Goal: Use online tool/utility: Utilize a website feature to perform a specific function

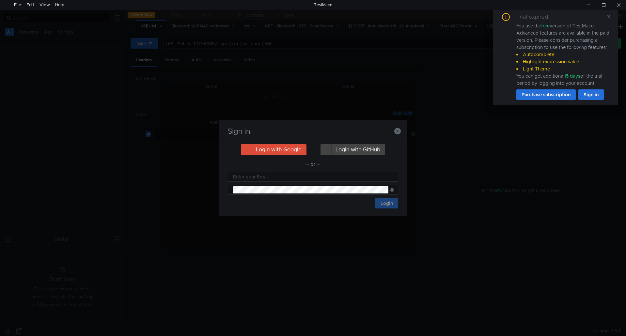
click at [402, 131] on div "Sign in Login with Google Login with GitHub — or — Login" at bounding box center [313, 168] width 188 height 97
click at [400, 132] on icon "button" at bounding box center [397, 131] width 7 height 7
click at [400, 133] on icon "button" at bounding box center [397, 131] width 7 height 7
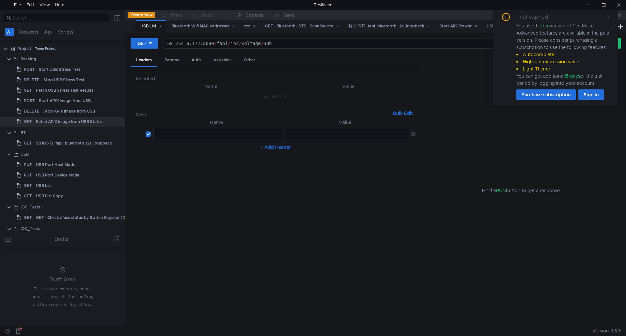
click at [608, 16] on icon at bounding box center [609, 16] width 5 height 5
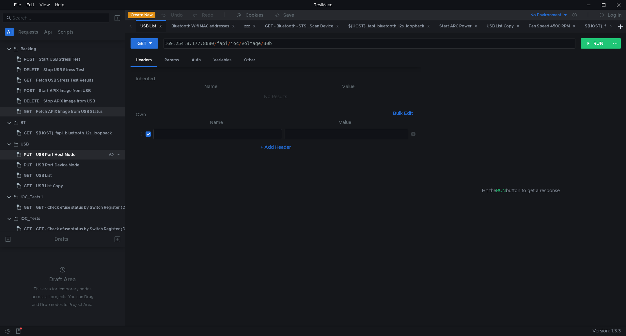
scroll to position [15, 0]
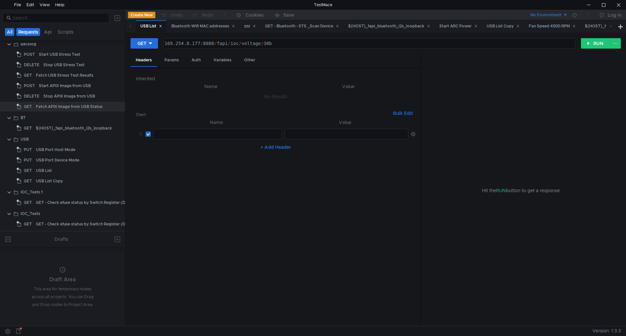
click at [36, 34] on button "Requests" at bounding box center [28, 32] width 24 height 8
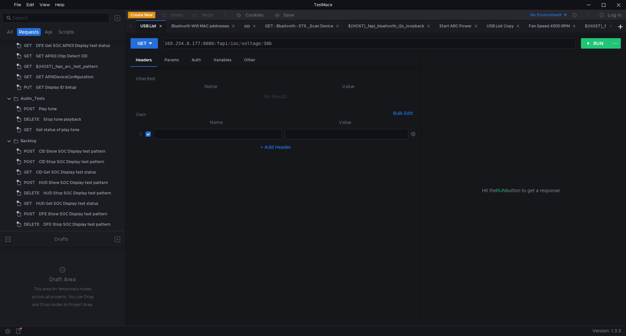
scroll to position [0, 0]
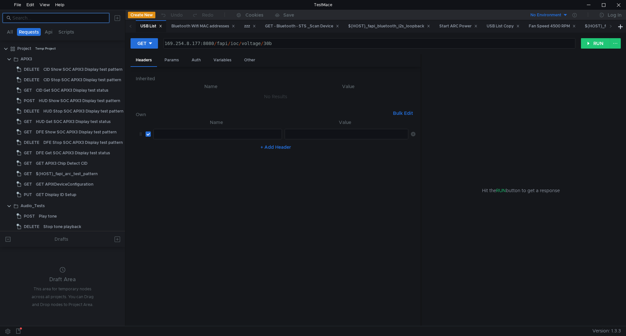
click at [59, 19] on input at bounding box center [58, 17] width 93 height 7
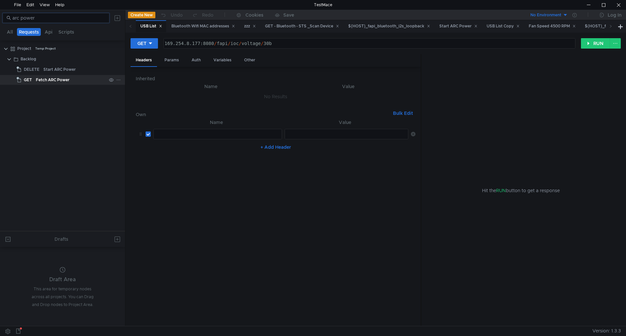
type input "arc power"
click at [49, 80] on div "Fetch ARC Power" at bounding box center [53, 80] width 34 height 10
click at [56, 71] on div "Start ARC Power" at bounding box center [59, 70] width 32 height 10
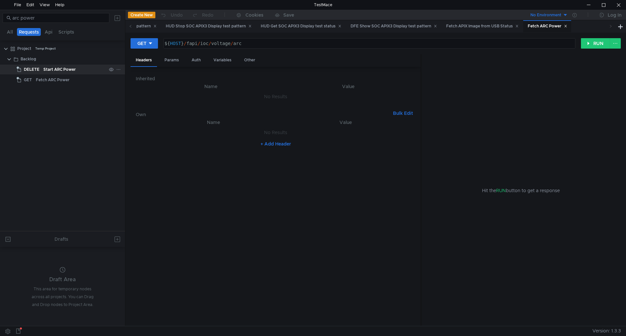
click at [56, 71] on div "Start ARC Power" at bounding box center [59, 70] width 32 height 10
click at [159, 42] on icon at bounding box center [159, 43] width 5 height 5
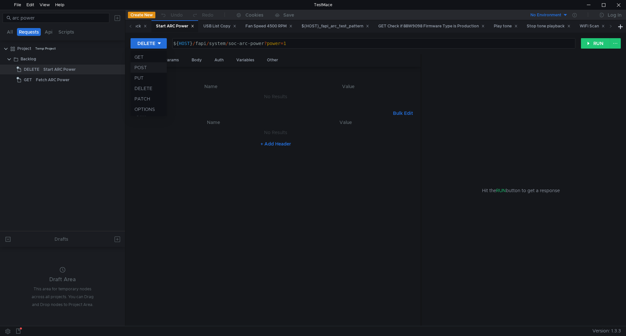
click at [147, 66] on li "POST" at bounding box center [149, 67] width 36 height 10
click at [595, 44] on button "RUN" at bounding box center [595, 43] width 29 height 10
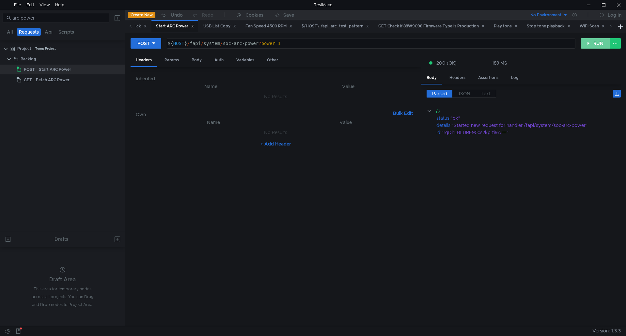
click at [602, 47] on button "RUN" at bounding box center [595, 43] width 29 height 10
